Goal: Information Seeking & Learning: Learn about a topic

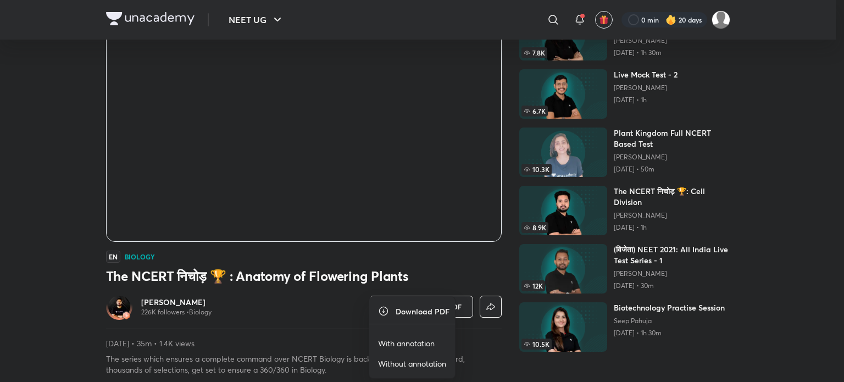
click at [418, 340] on p "With annotation" at bounding box center [406, 343] width 57 height 12
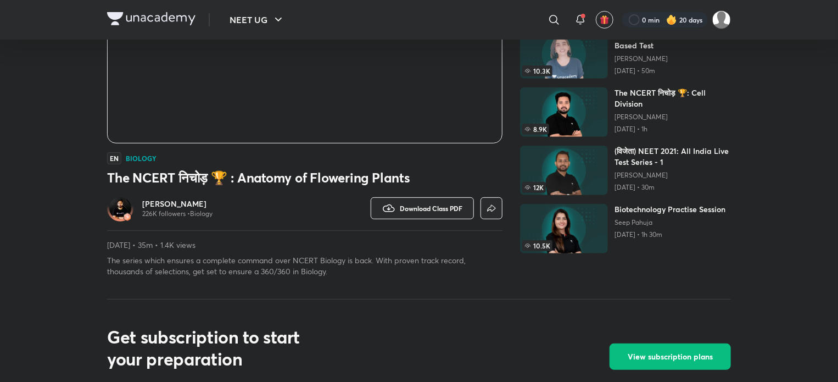
scroll to position [196, 0]
click at [433, 202] on button "Download Class PDF" at bounding box center [422, 208] width 103 height 22
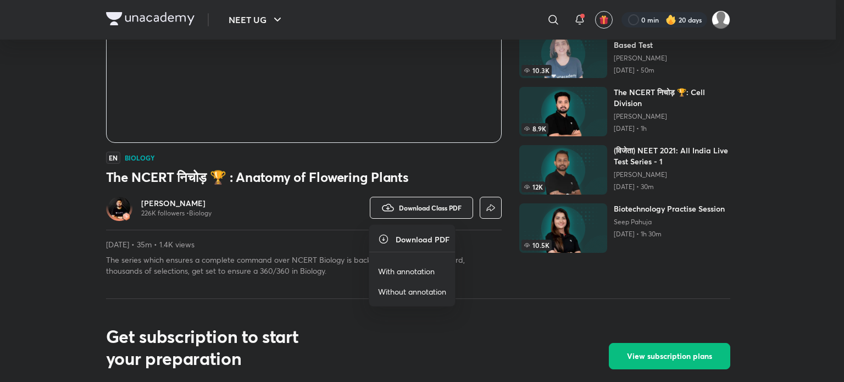
click at [425, 272] on p "With annotation" at bounding box center [406, 271] width 57 height 12
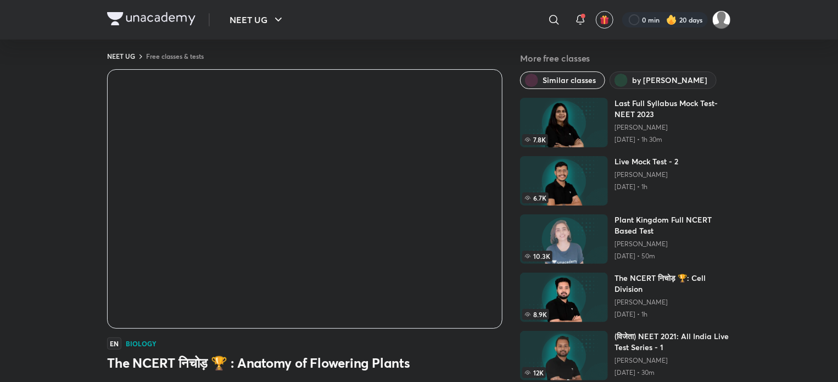
scroll to position [9, 0]
